Goal: Obtain resource: Download file/media

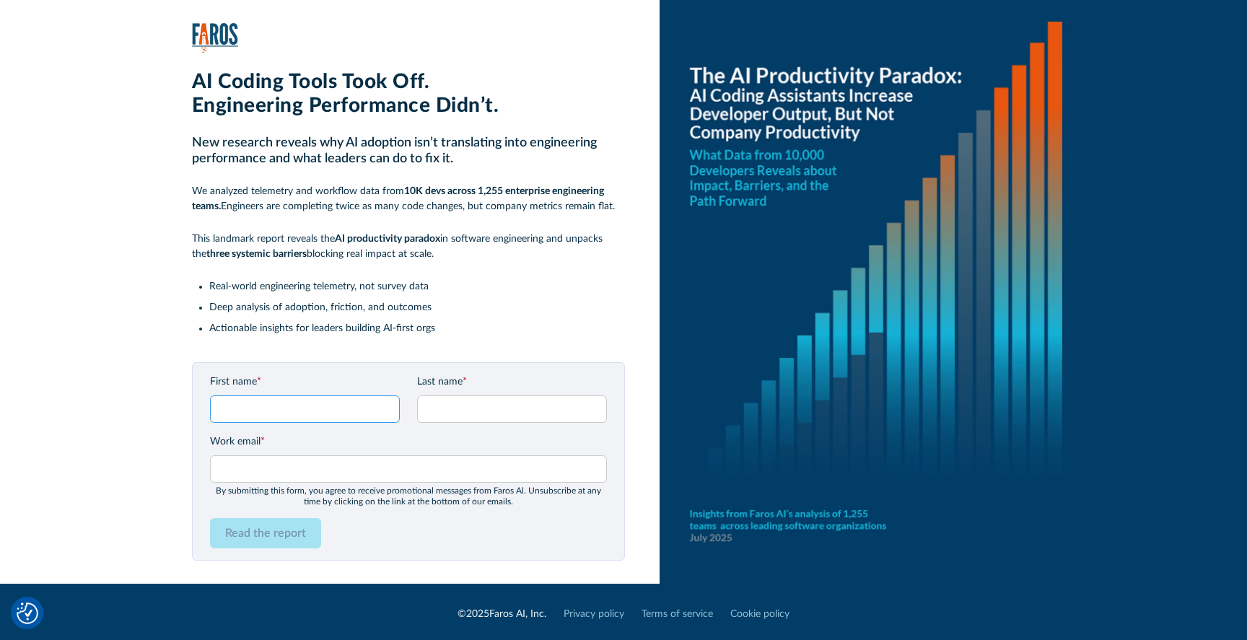
click at [297, 406] on input "First name *" at bounding box center [305, 408] width 190 height 27
type input "[PERSON_NAME]"
click at [477, 412] on input "Last name *" at bounding box center [512, 408] width 190 height 27
type input "Dunlap"
click at [303, 470] on input "Work email *" at bounding box center [408, 468] width 397 height 27
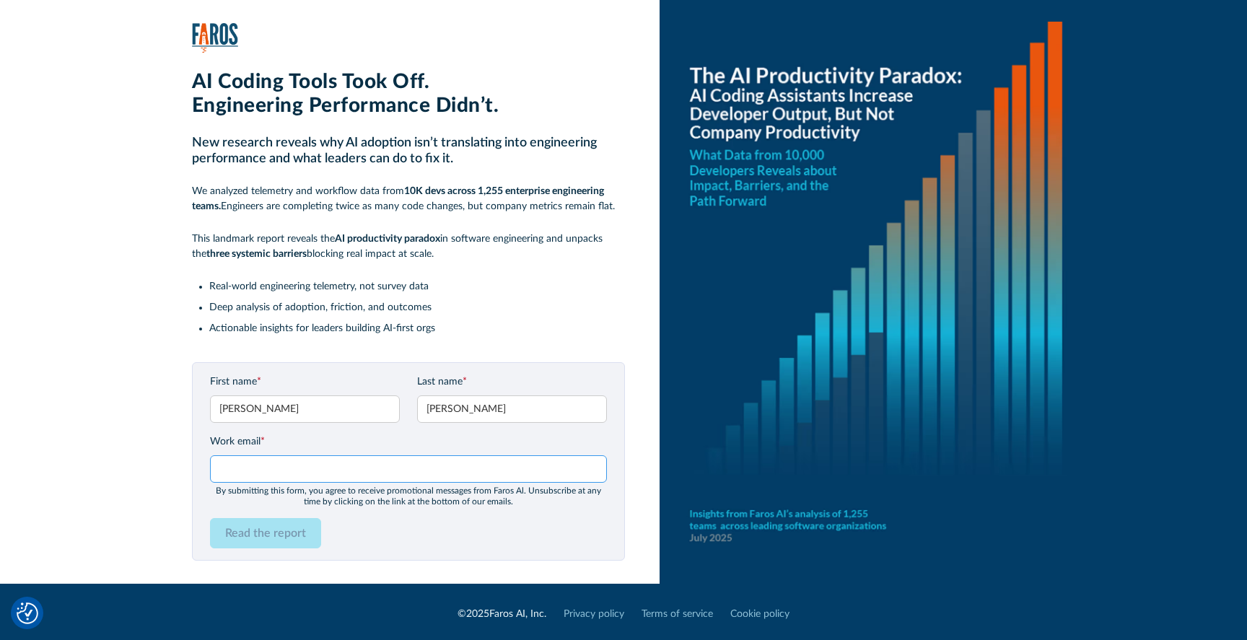
type input "neely@faros.ai"
click at [382, 561] on div "AI Coding Tools Took Off. Engineering Performance Didn’t. New research reveals …" at bounding box center [642, 292] width 1209 height 584
click at [264, 544] on input "Read the report" at bounding box center [265, 533] width 111 height 30
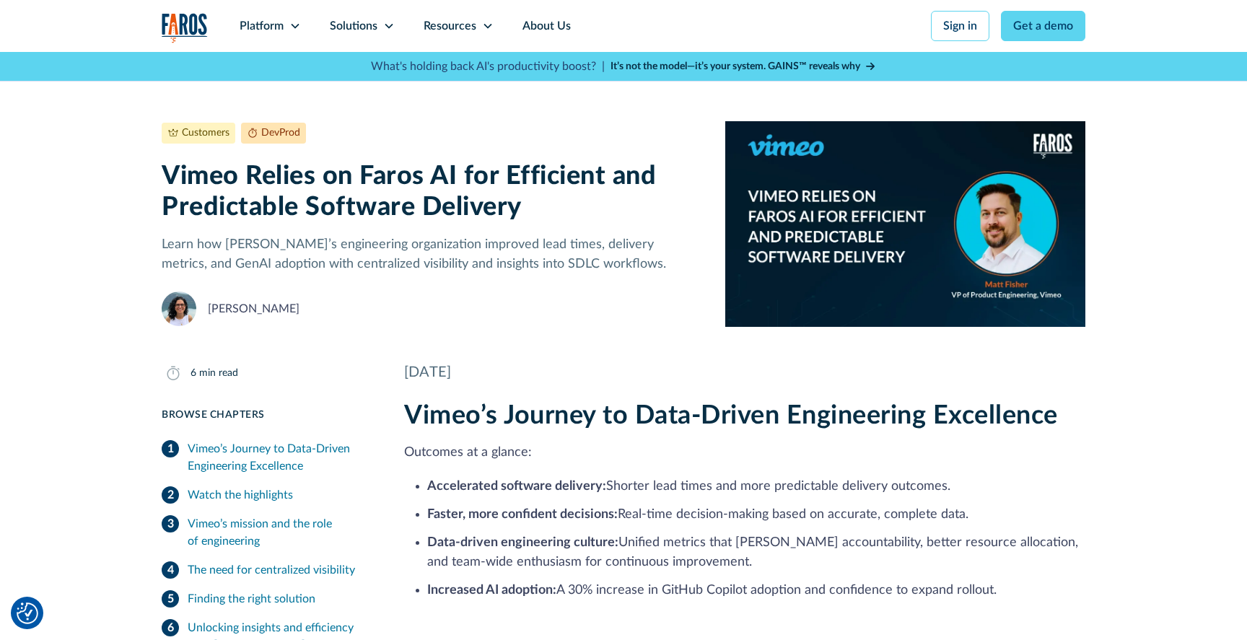
click at [185, 16] on img "home" at bounding box center [185, 28] width 46 height 30
